Goal: Navigation & Orientation: Find specific page/section

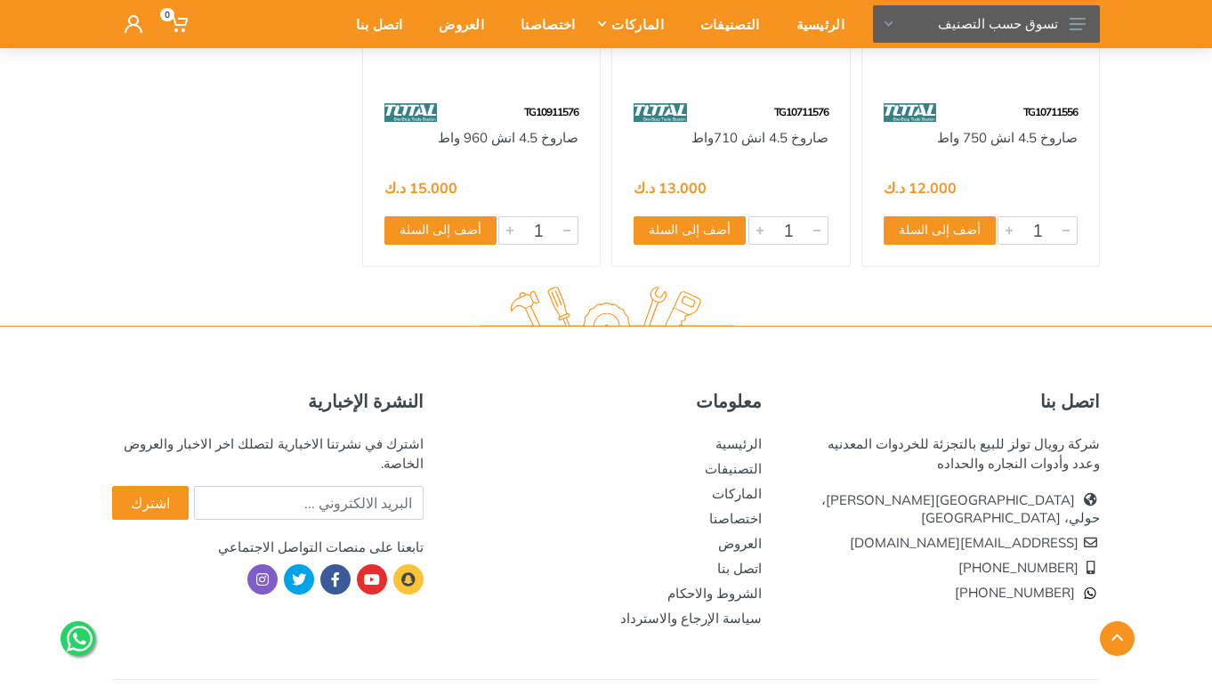
scroll to position [1147, 0]
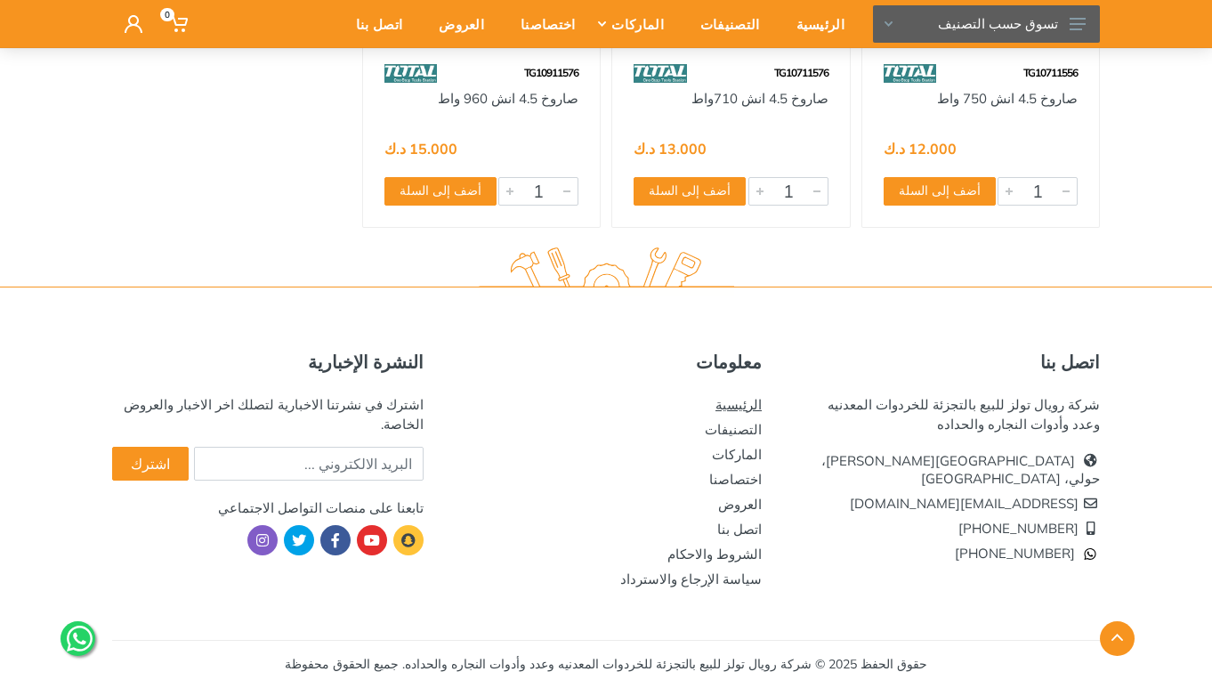
click at [748, 405] on link "الرئيسية" at bounding box center [738, 404] width 46 height 17
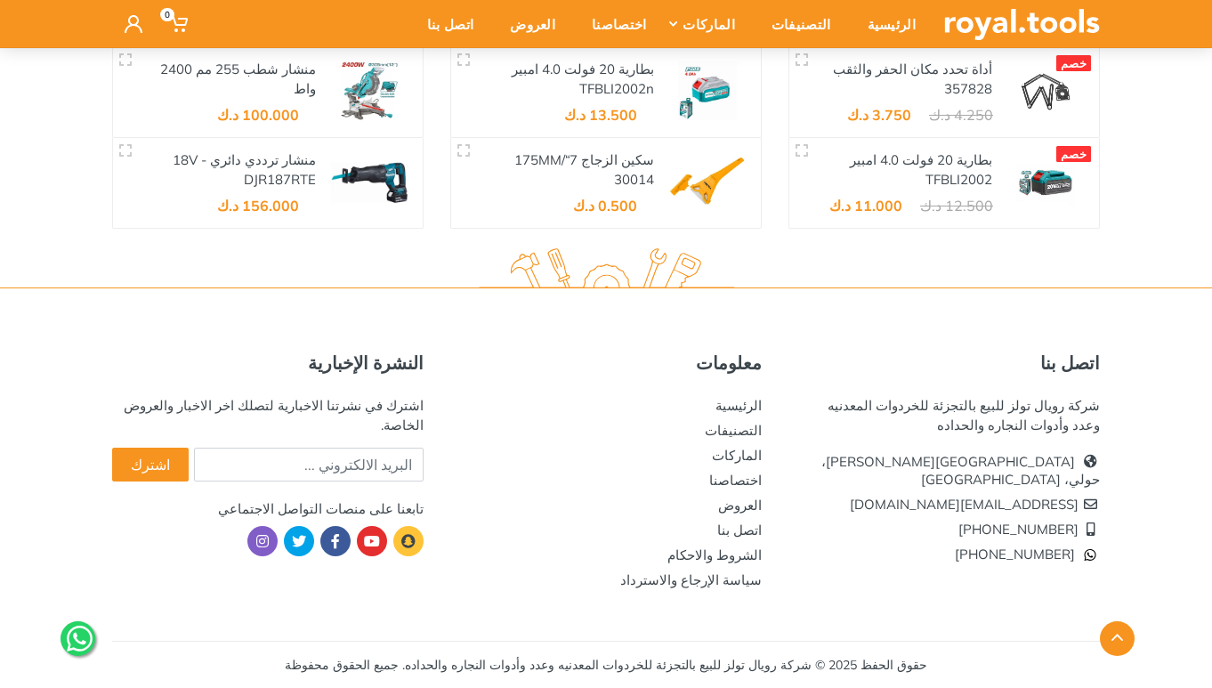
scroll to position [3124, 0]
click at [816, 26] on div "التصنيفات" at bounding box center [795, 23] width 96 height 37
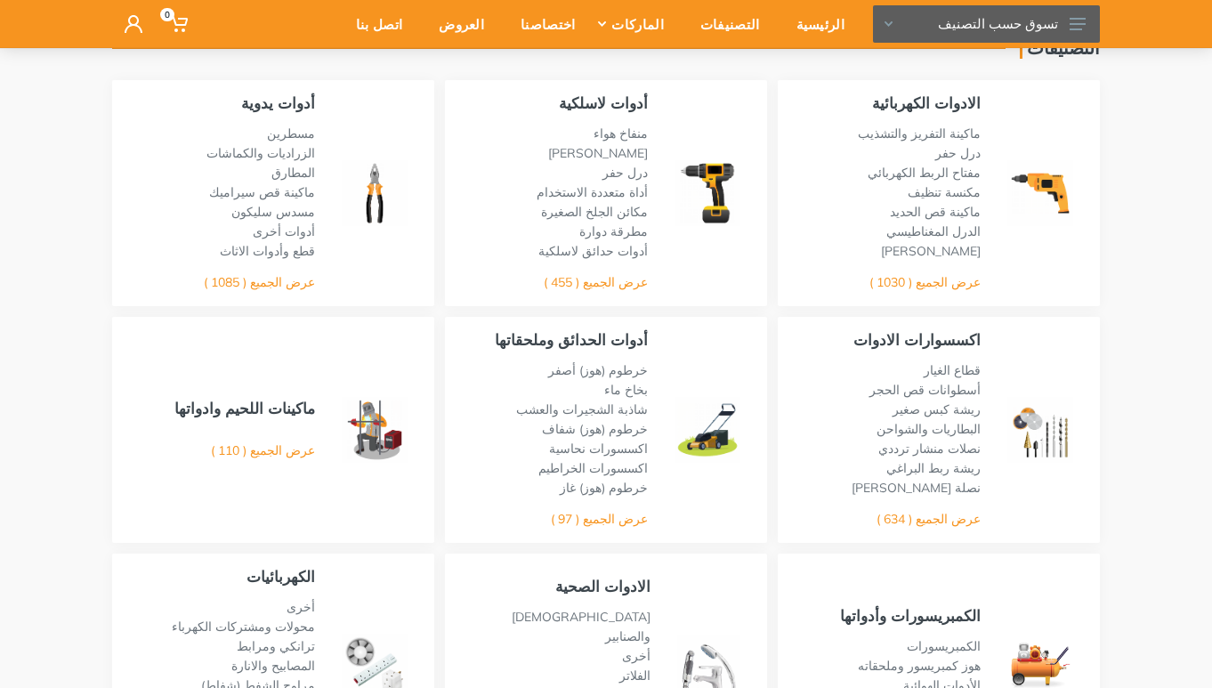
scroll to position [267, 0]
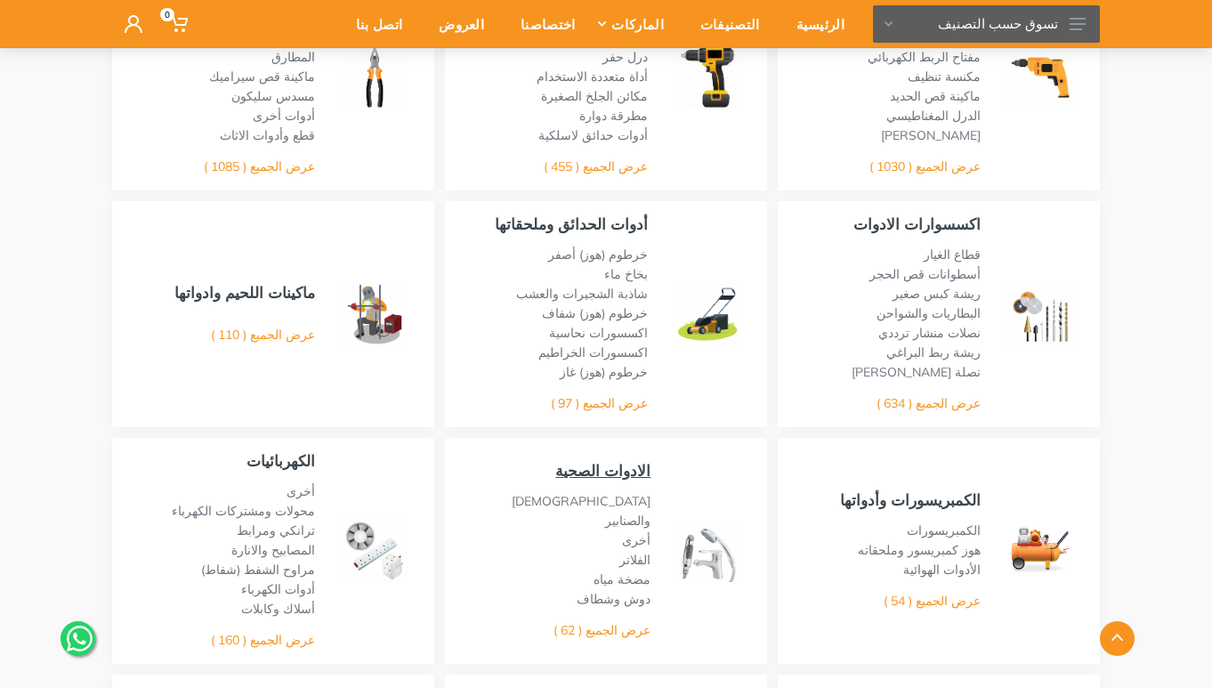
click at [618, 477] on link "الادوات الصحية" at bounding box center [602, 470] width 95 height 19
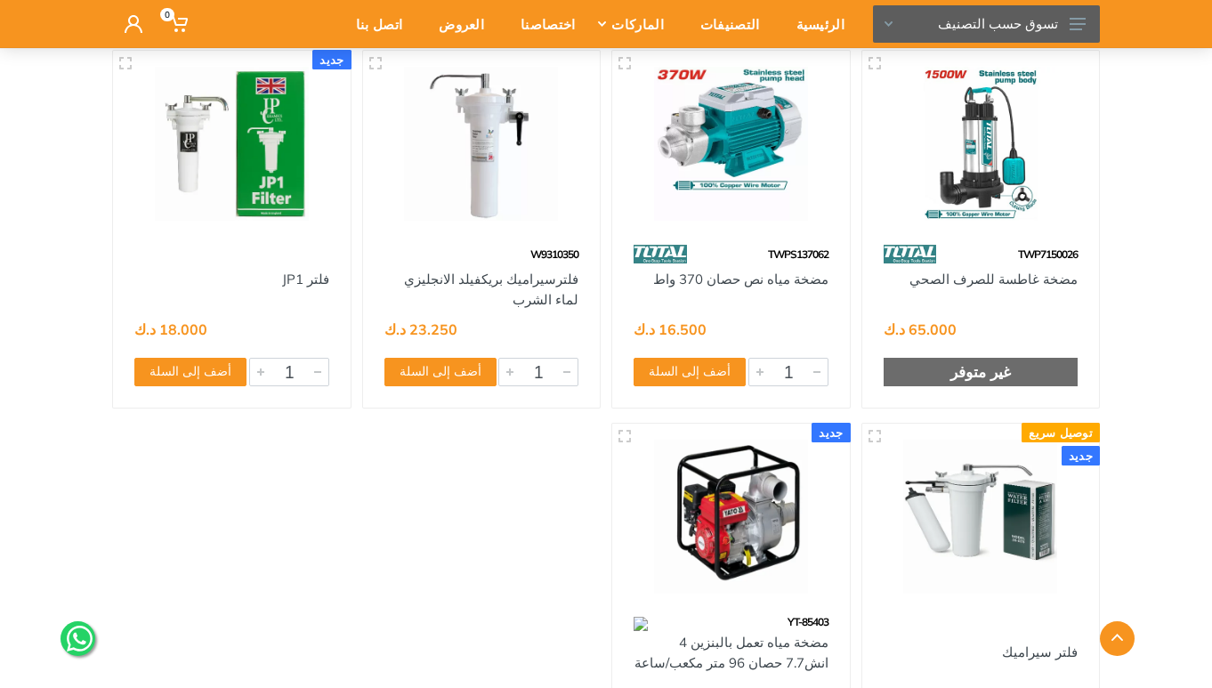
scroll to position [5517, 0]
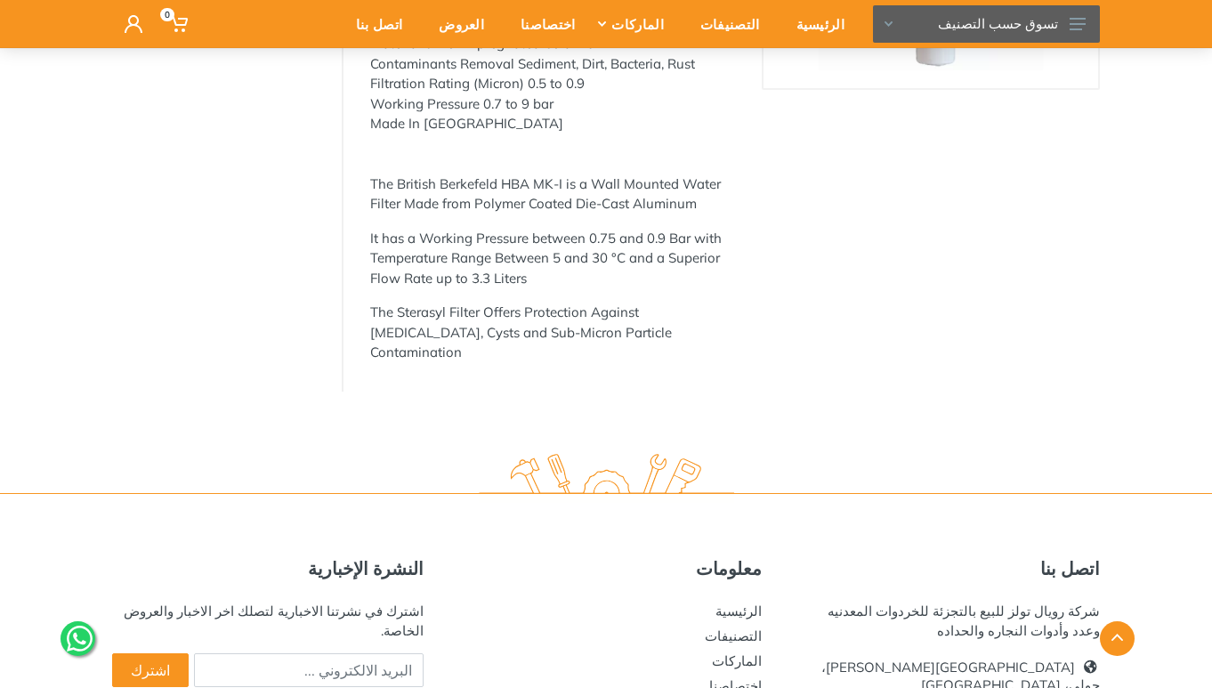
scroll to position [93, 0]
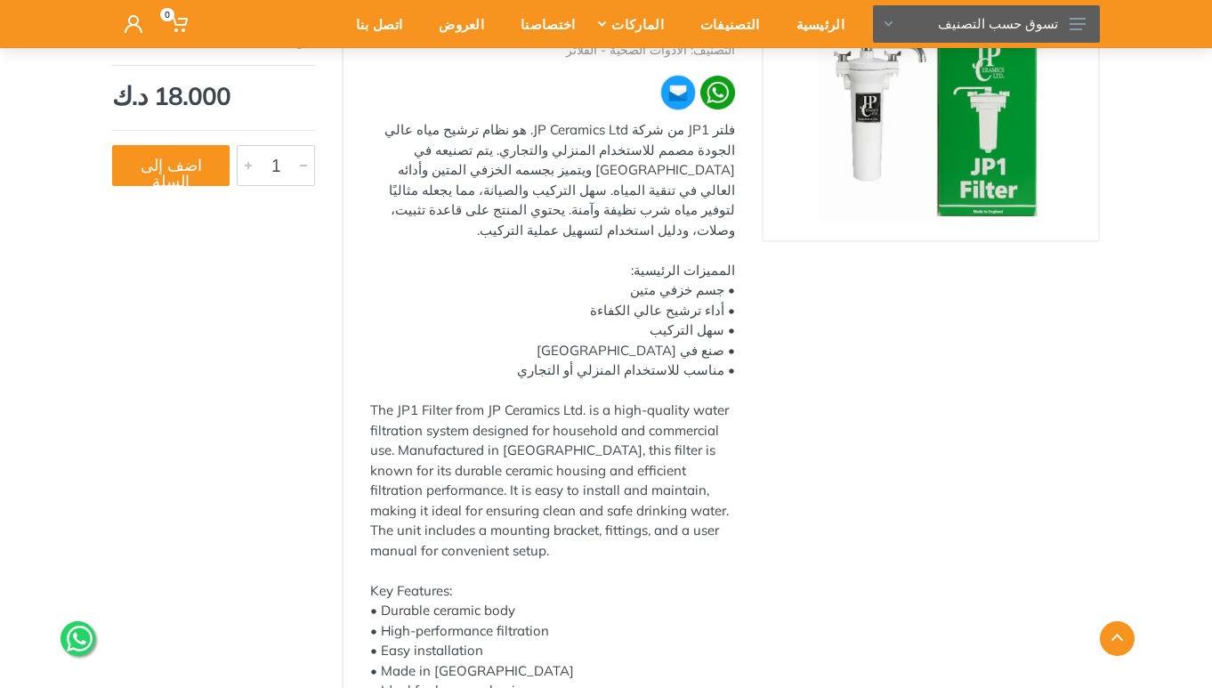
scroll to position [267, 0]
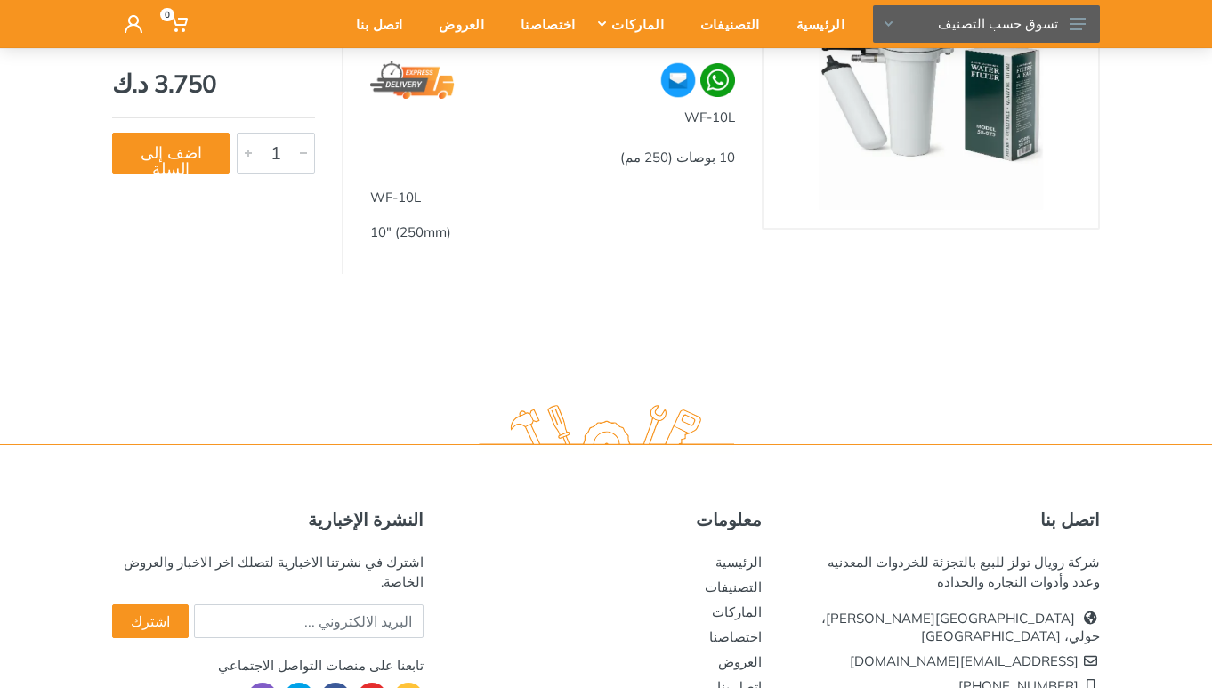
scroll to position [40, 0]
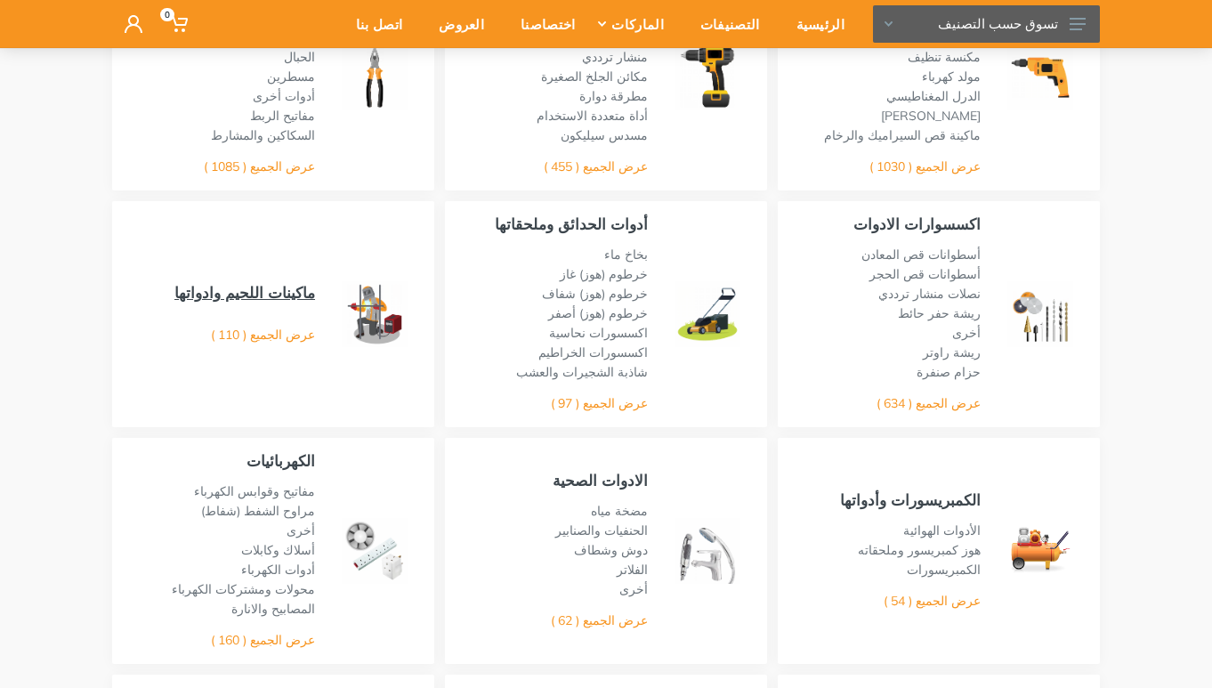
click at [300, 294] on link "ماكينات اللحيم وادواتها" at bounding box center [244, 292] width 141 height 19
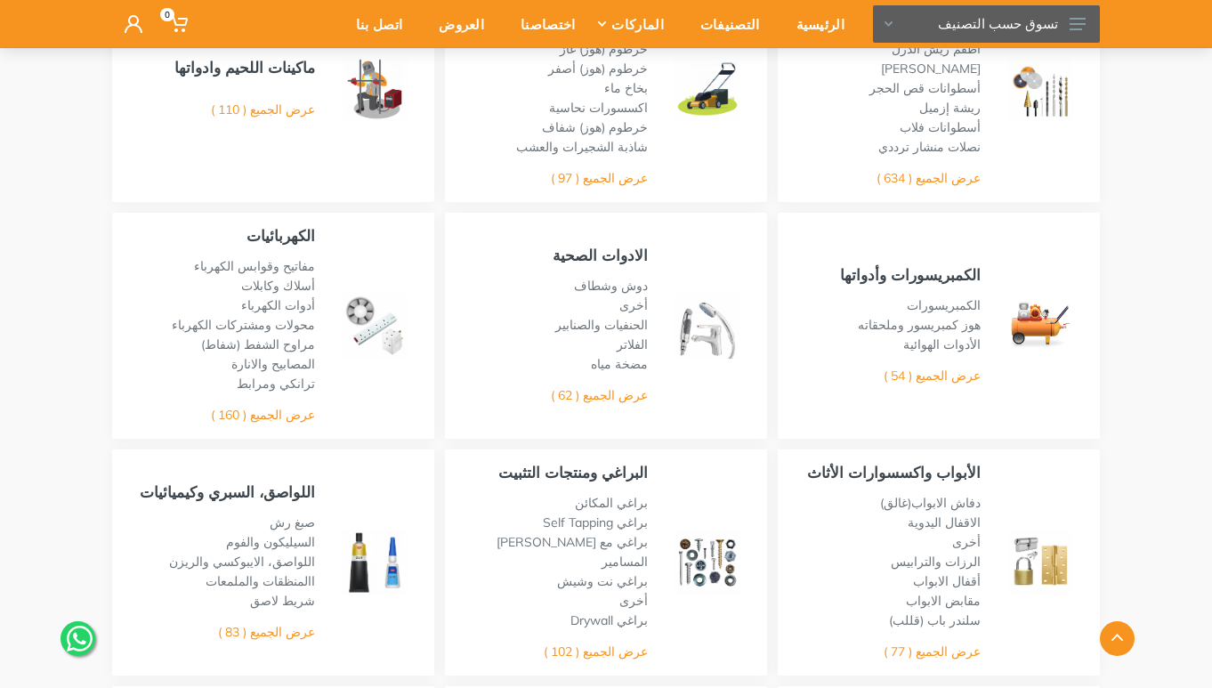
scroll to position [534, 0]
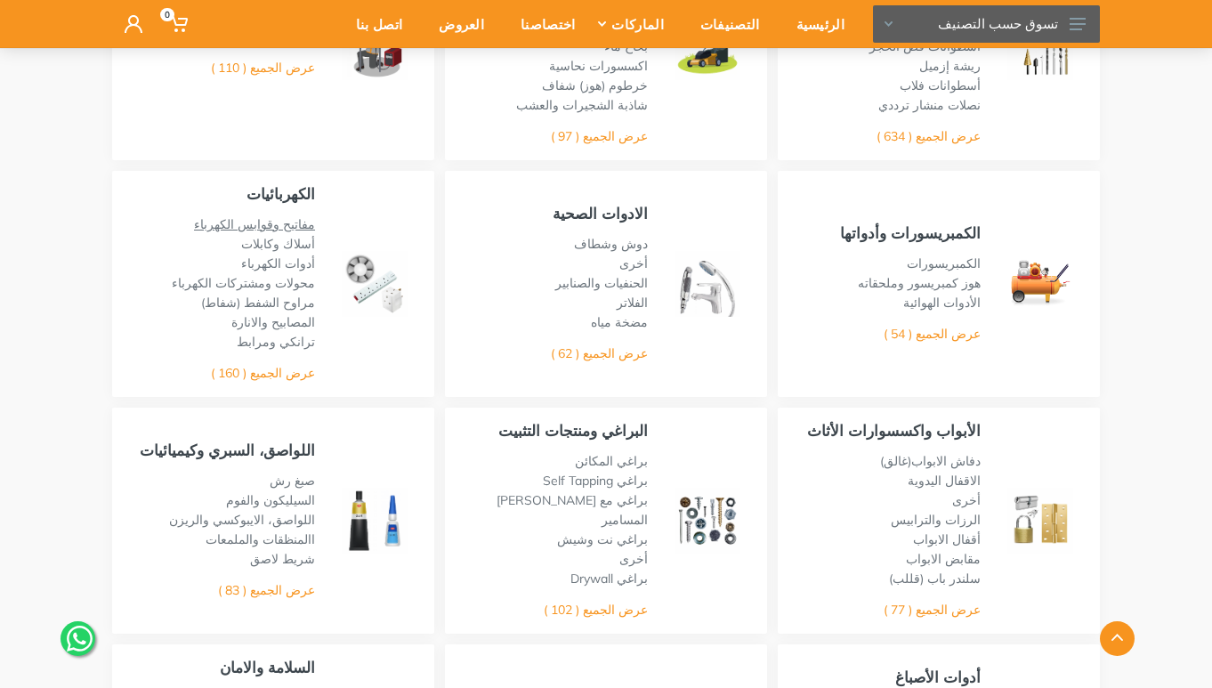
click at [295, 222] on link "مفاتيح وقوابس الكهرباء" at bounding box center [254, 224] width 121 height 16
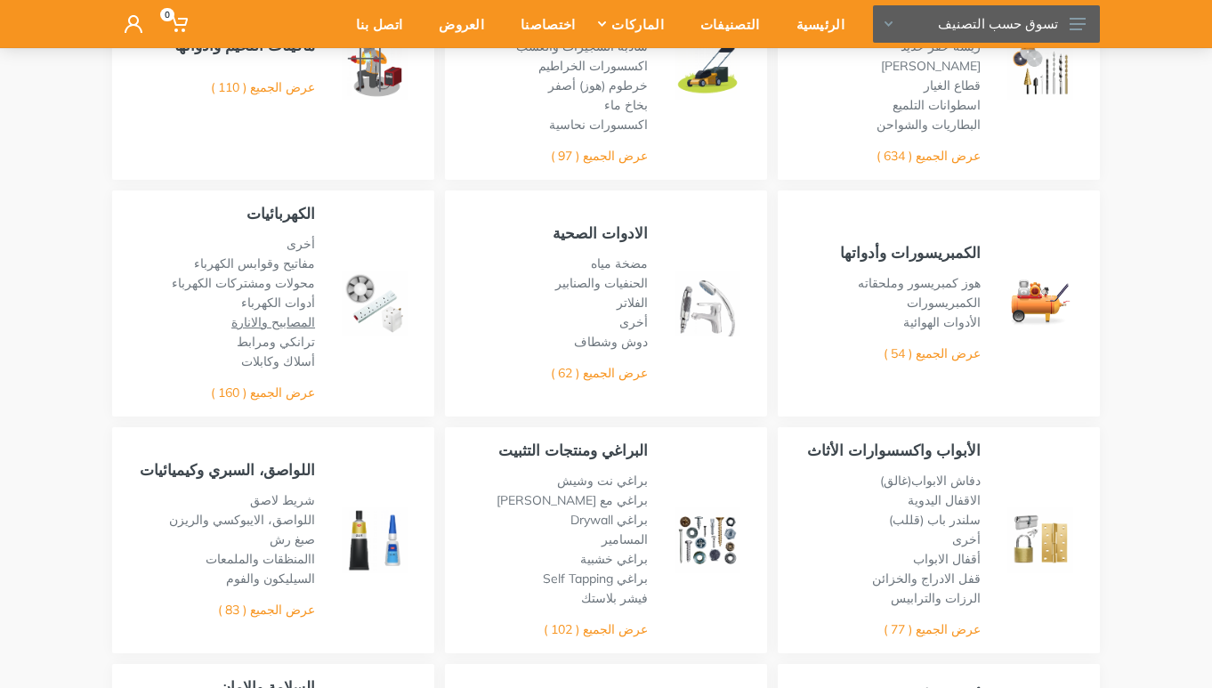
click at [282, 314] on link "المصابيح والانارة" at bounding box center [273, 322] width 84 height 16
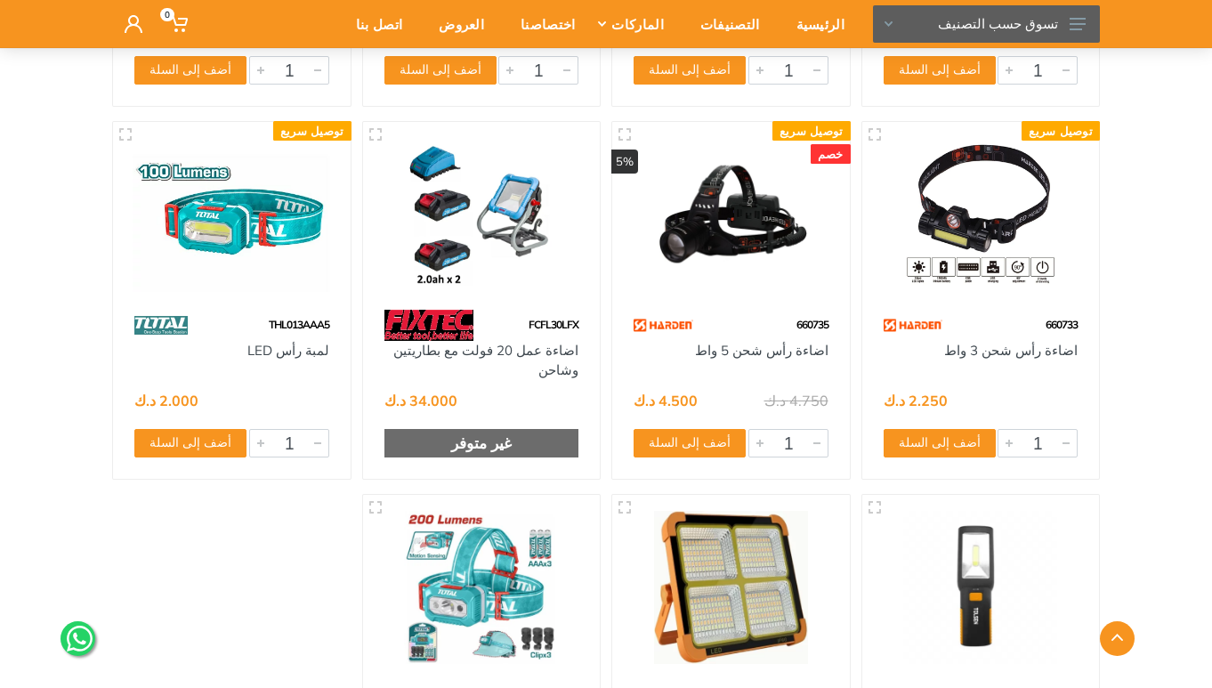
scroll to position [1246, 0]
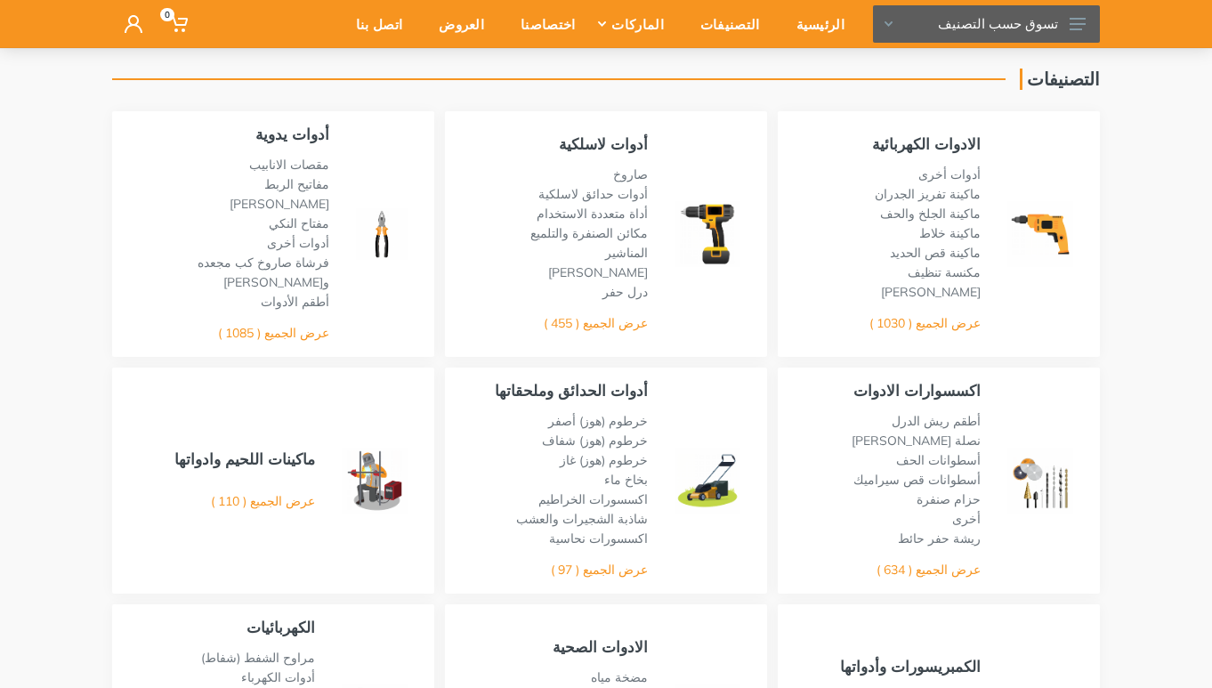
scroll to position [89, 0]
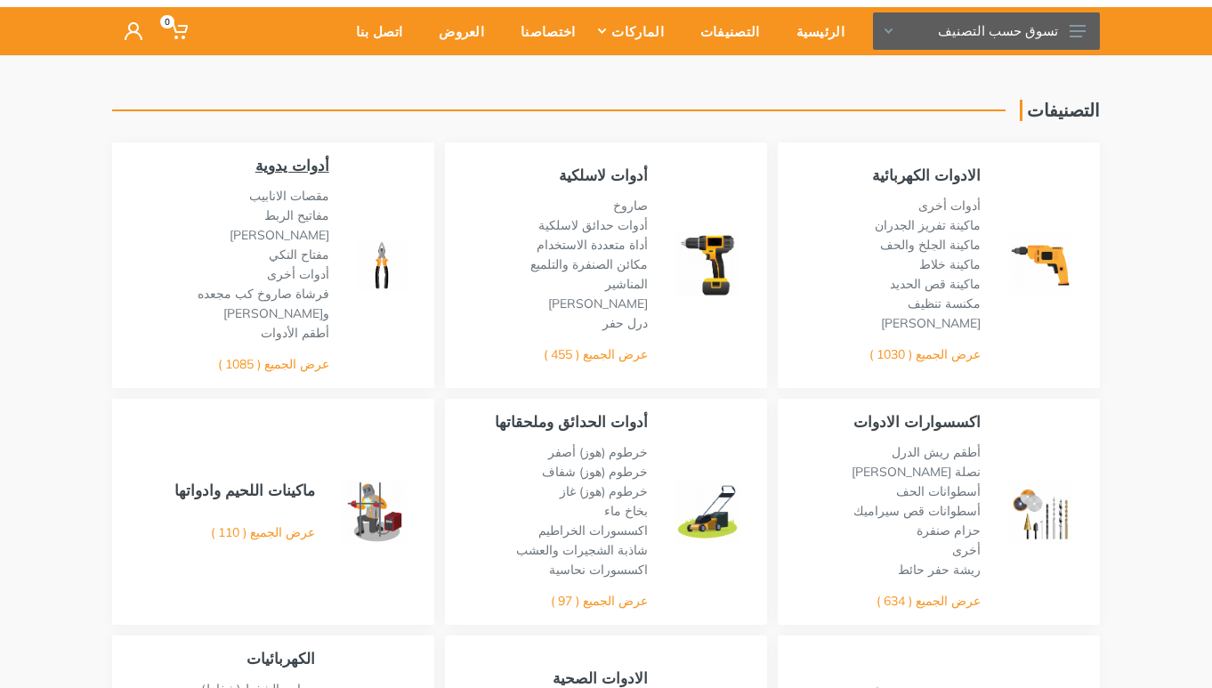
click at [288, 164] on link "أدوات يدوية" at bounding box center [292, 165] width 74 height 19
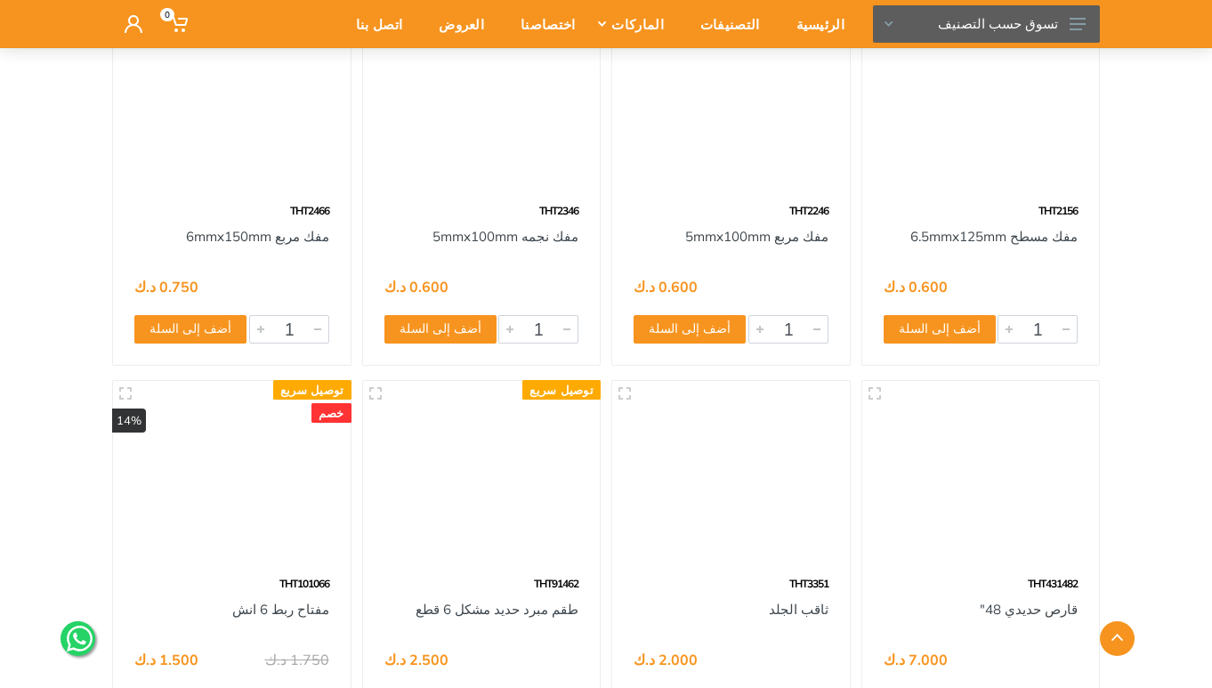
scroll to position [55703, 0]
